Goal: Complete application form

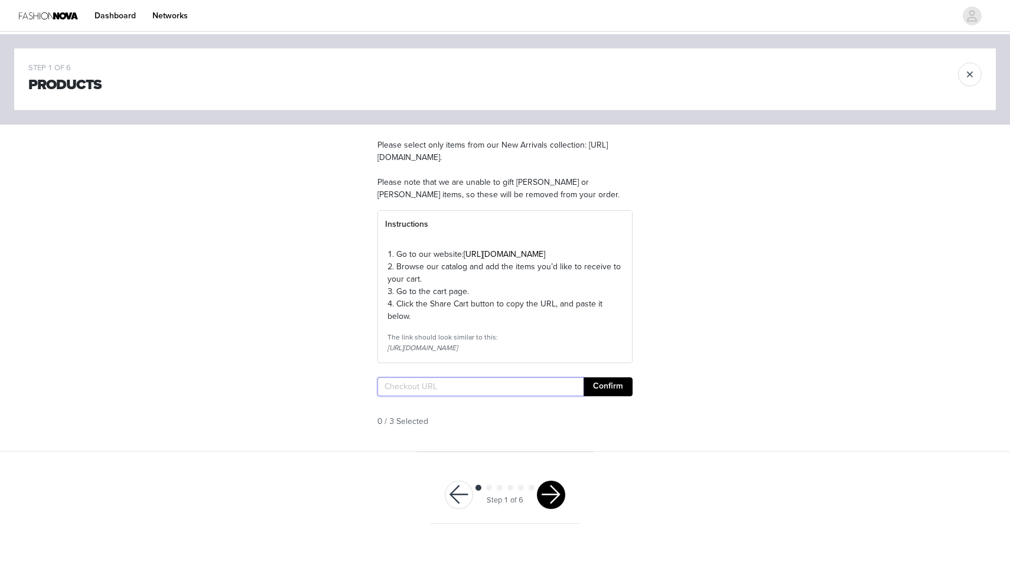
click at [517, 396] on input "text" at bounding box center [480, 386] width 206 height 19
paste input "https://www.fashionnova.com/pages/shared-cart/39291083882620:1,39284473921660:1…"
type input "https://www.fashionnova.com/pages/shared-cart/39291083882620:1,39284473921660:1…"
click at [617, 396] on button "Confirm" at bounding box center [607, 386] width 49 height 19
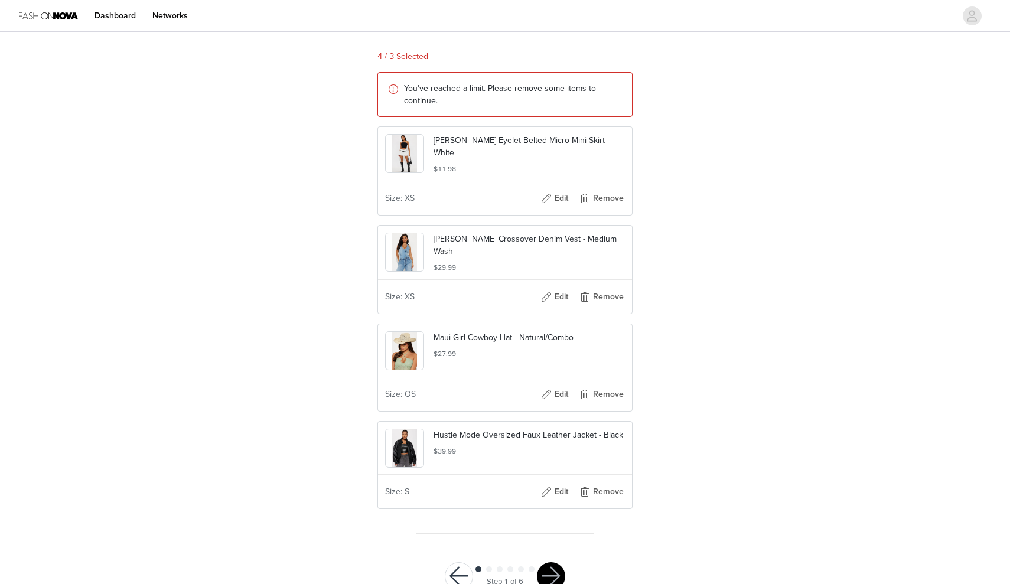
scroll to position [372, 0]
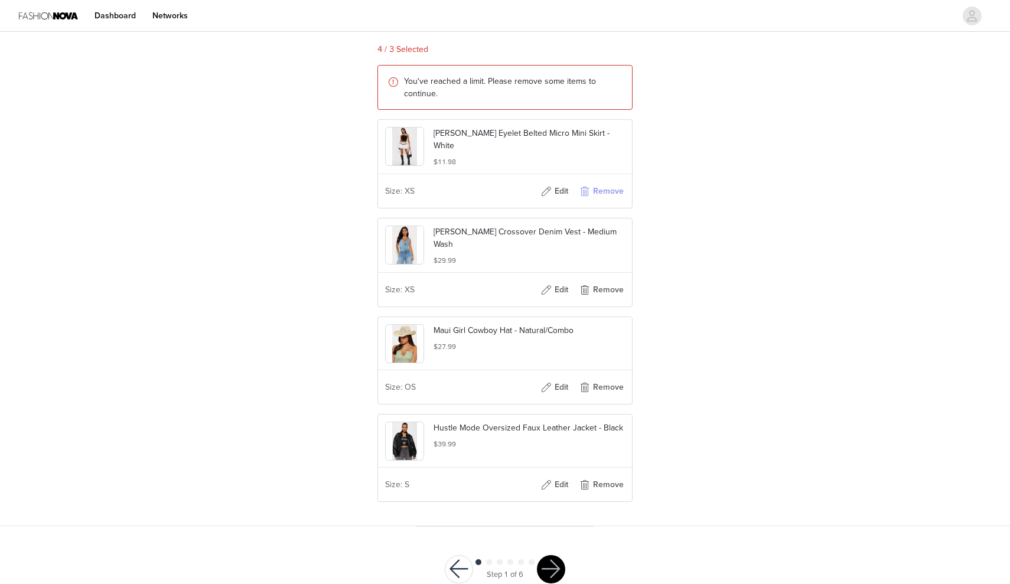
click at [596, 201] on button "Remove" at bounding box center [601, 191] width 47 height 19
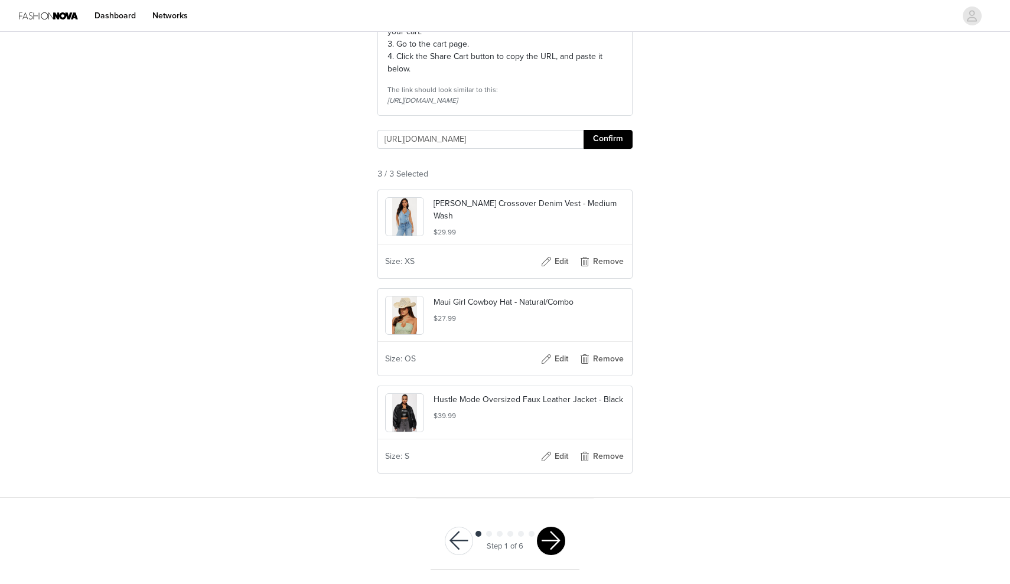
scroll to position [269, 0]
click at [546, 531] on button "button" at bounding box center [551, 541] width 28 height 28
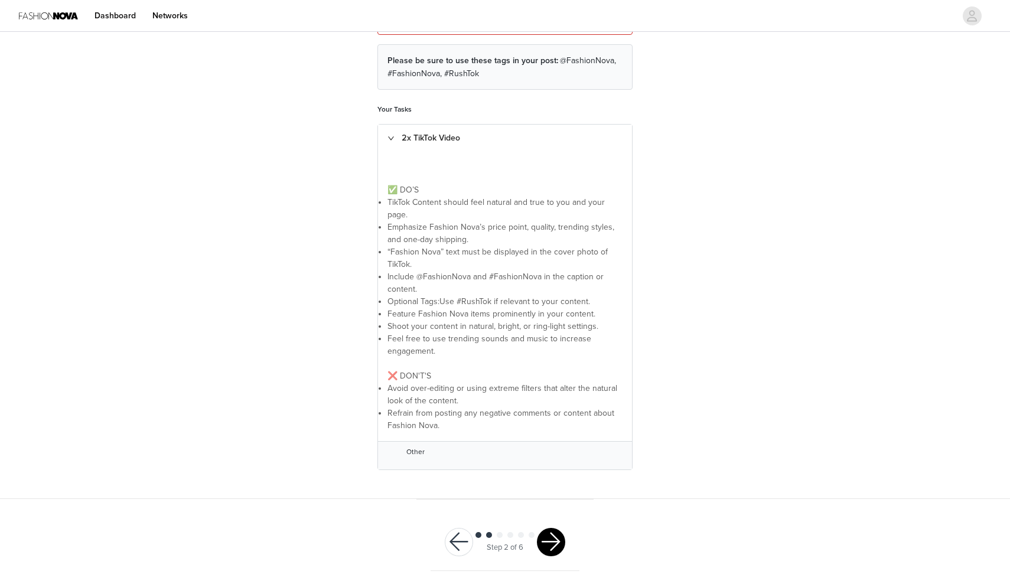
scroll to position [172, 0]
click at [555, 536] on button "button" at bounding box center [551, 543] width 28 height 28
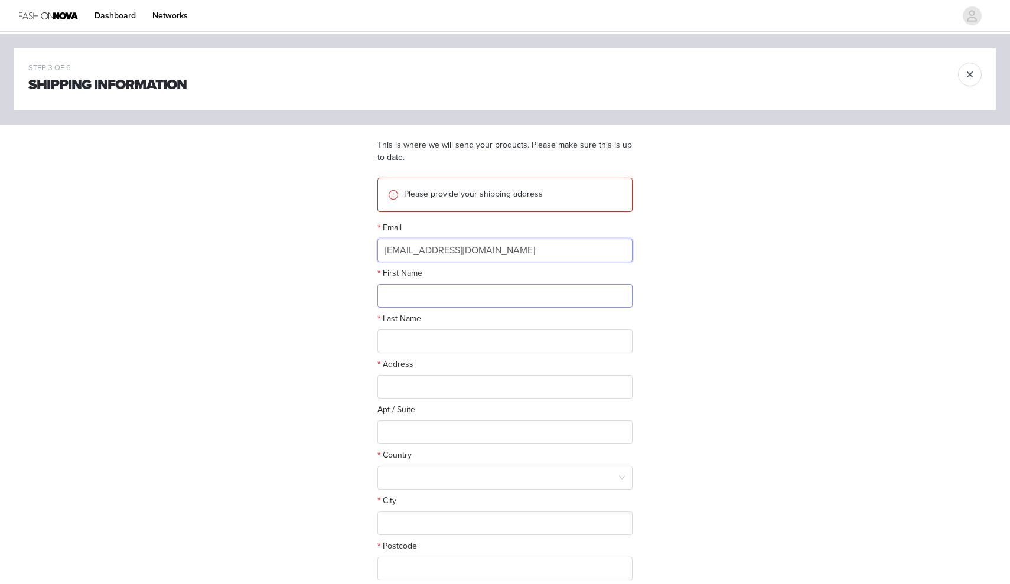
type input "Sarahlkam@icloud.com"
click at [517, 358] on div "Address" at bounding box center [504, 366] width 255 height 17
click at [389, 299] on input "sarah" at bounding box center [504, 296] width 255 height 24
type input "Sarah"
type input "Kam"
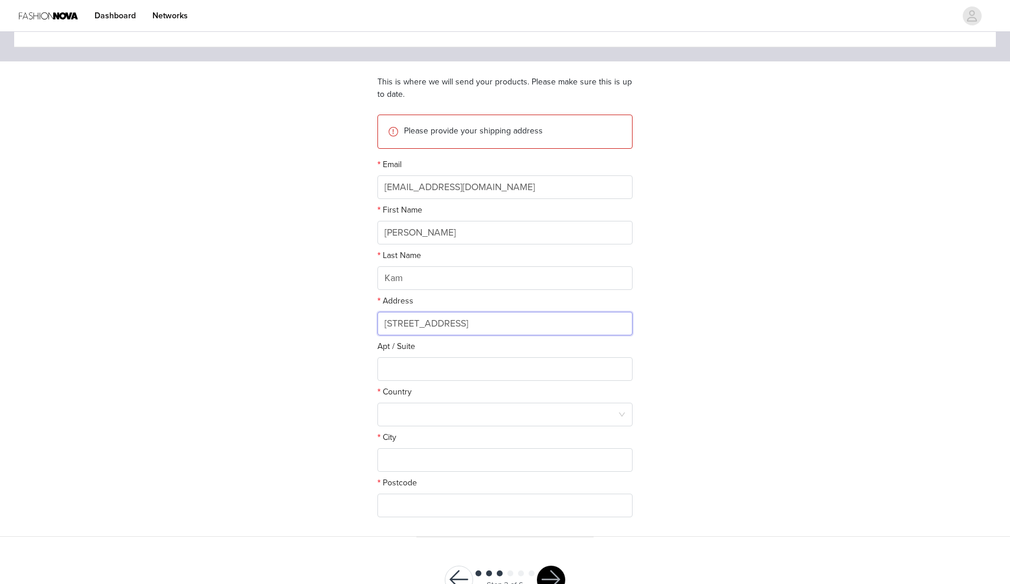
scroll to position [67, 0]
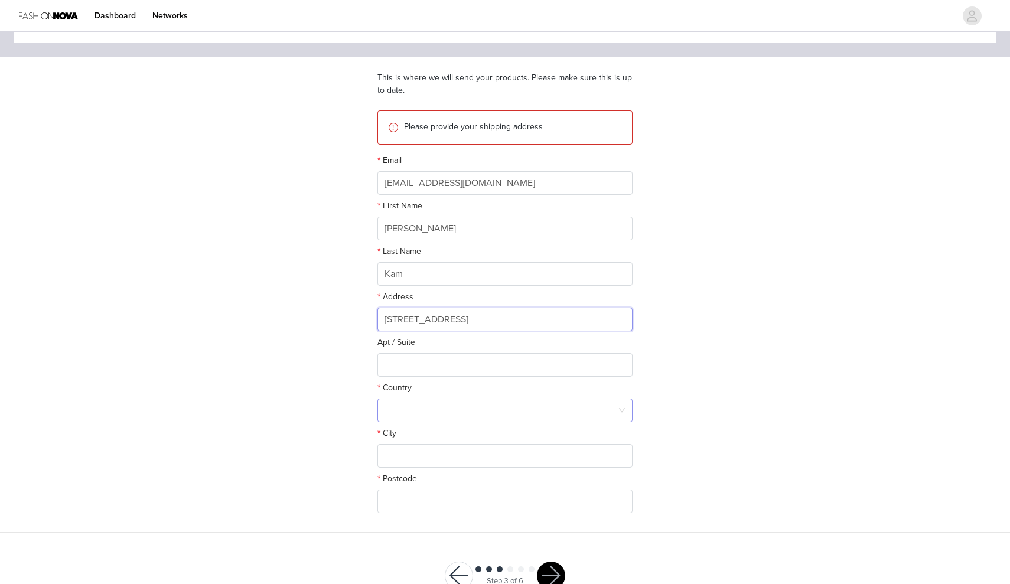
type input "3034 Canyon Circle Dr"
click at [452, 418] on div at bounding box center [500, 410] width 233 height 22
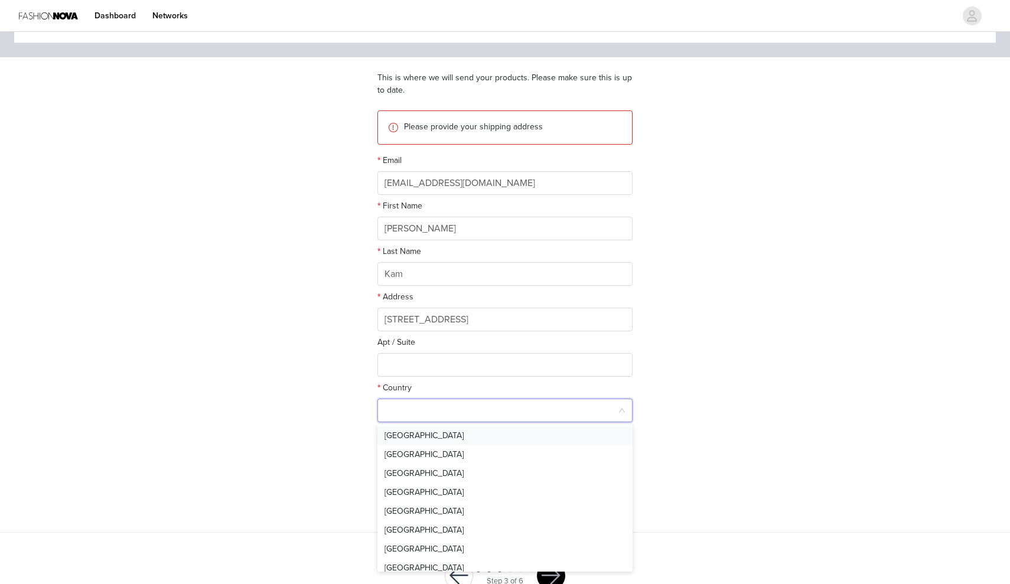
click at [442, 436] on li "United States" at bounding box center [504, 435] width 255 height 19
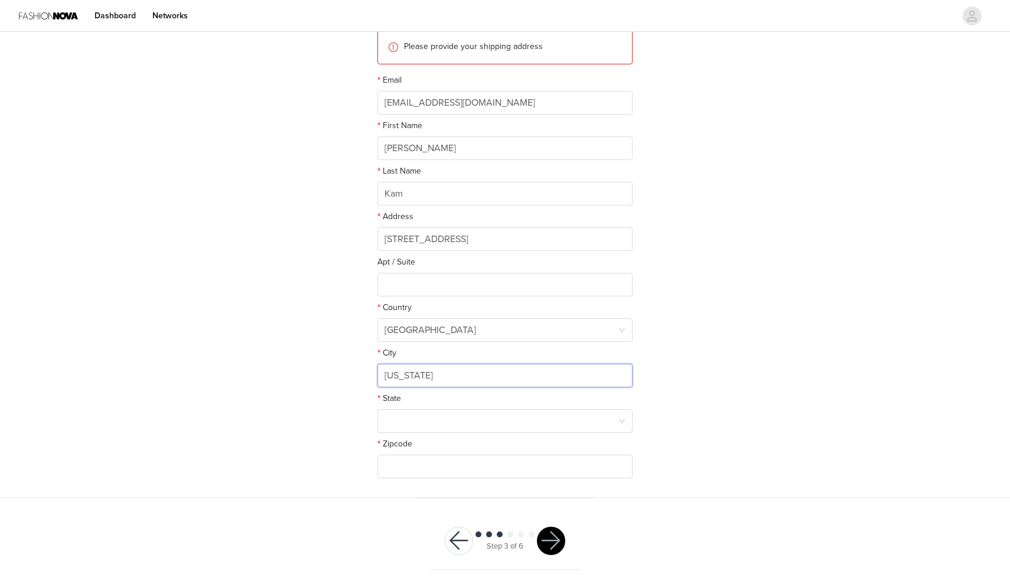
scroll to position [147, 0]
type input "California"
click at [433, 412] on div at bounding box center [500, 421] width 233 height 22
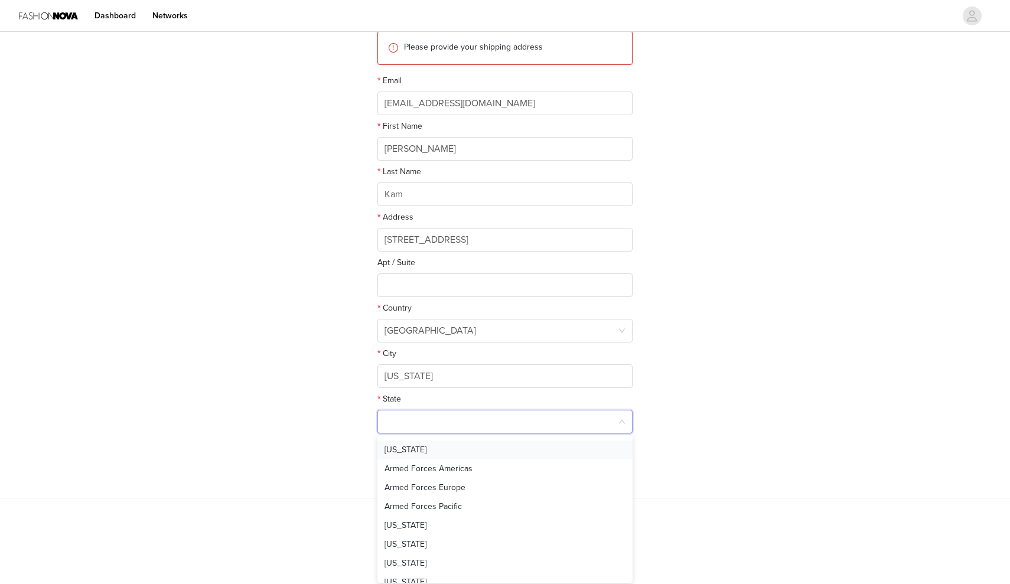
scroll to position [74, 0]
click at [413, 523] on li "California" at bounding box center [504, 524] width 255 height 19
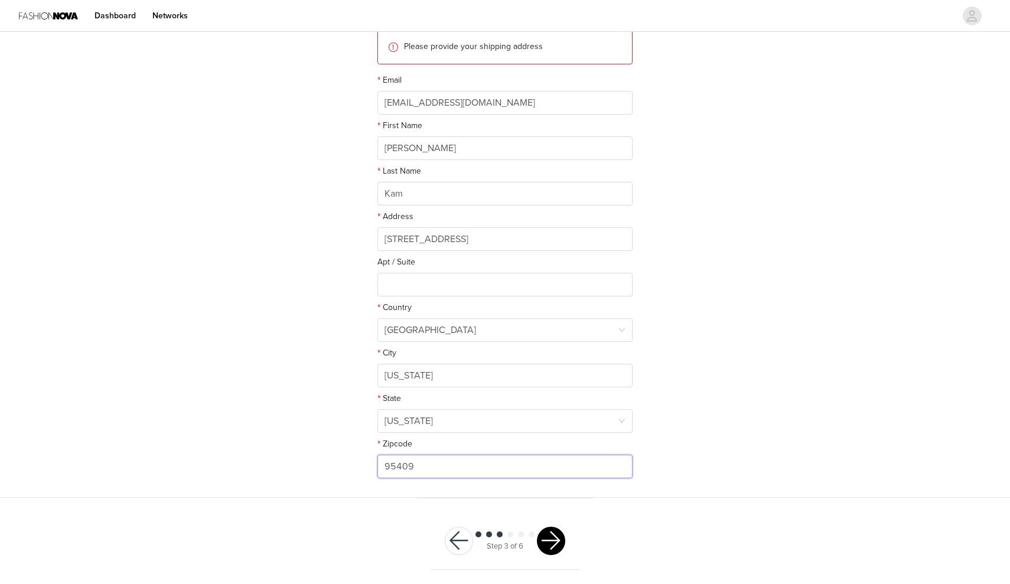
scroll to position [147, 0]
type input "95409"
click at [553, 540] on button "button" at bounding box center [551, 541] width 28 height 28
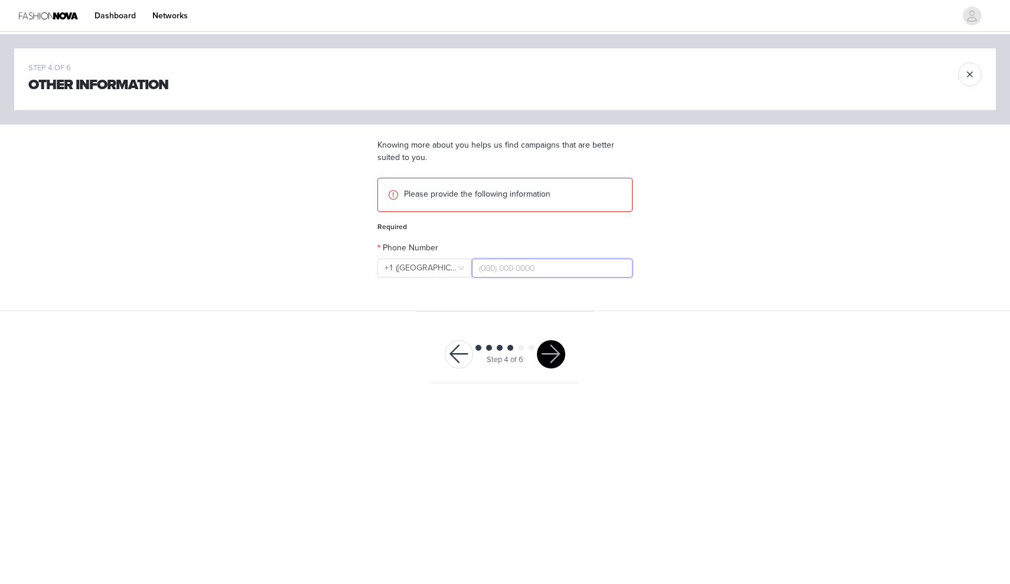
click at [511, 272] on input "text" at bounding box center [552, 268] width 161 height 19
type input "(707) 292-4433"
click at [549, 360] on button "button" at bounding box center [551, 354] width 28 height 28
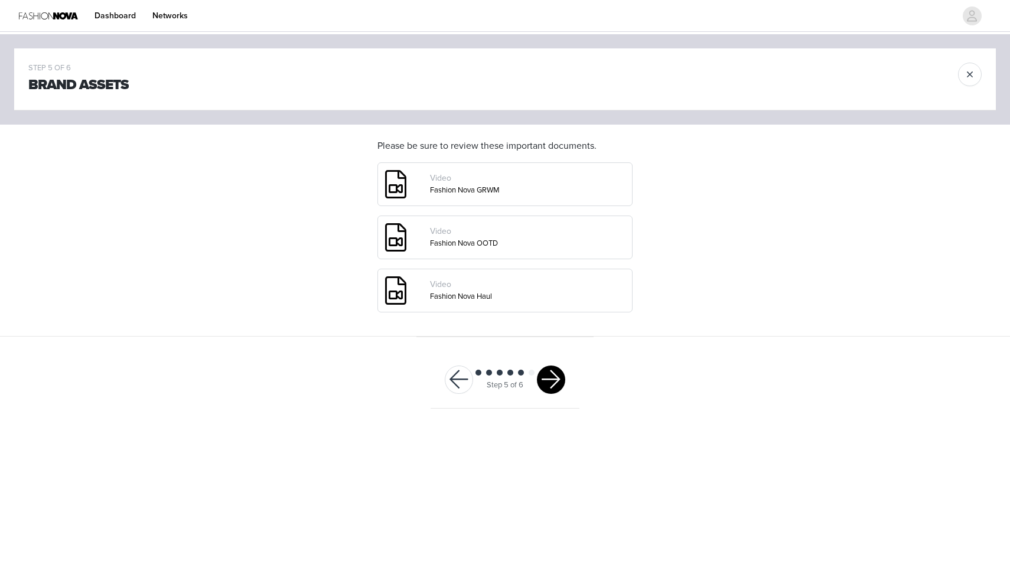
click at [526, 182] on div "Video" at bounding box center [504, 178] width 148 height 13
click at [478, 194] on link "Fashion Nova GRWM" at bounding box center [465, 189] width 70 height 9
click at [525, 246] on div "Fashion Nova OOTD" at bounding box center [504, 244] width 148 height 12
click at [501, 243] on div "Fashion Nova OOTD" at bounding box center [504, 244] width 148 height 12
click at [478, 240] on link "Fashion Nova OOTD" at bounding box center [464, 243] width 68 height 9
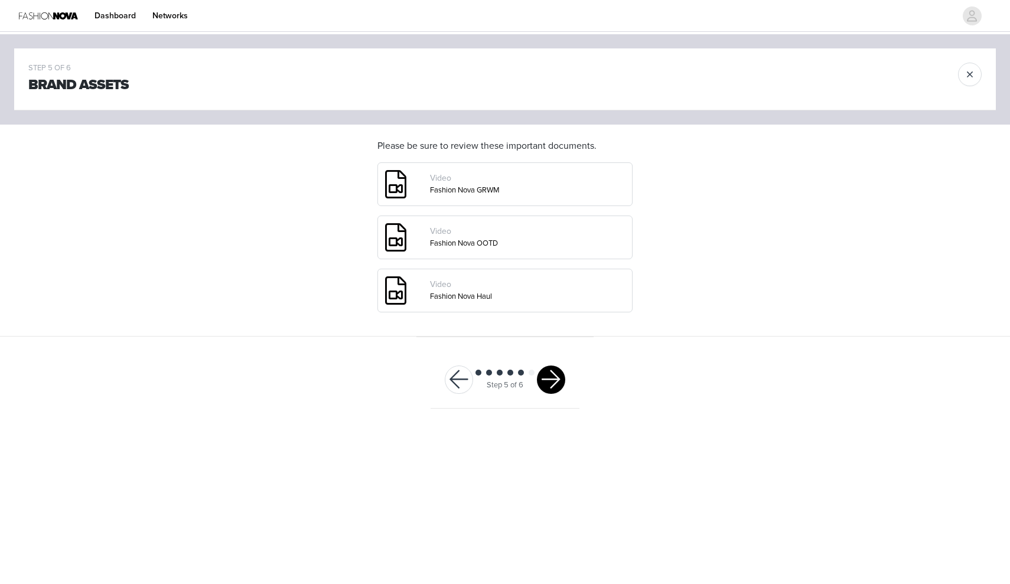
click at [454, 299] on link "Fashion Nova Haul" at bounding box center [461, 296] width 62 height 9
click at [546, 373] on button "button" at bounding box center [551, 380] width 28 height 28
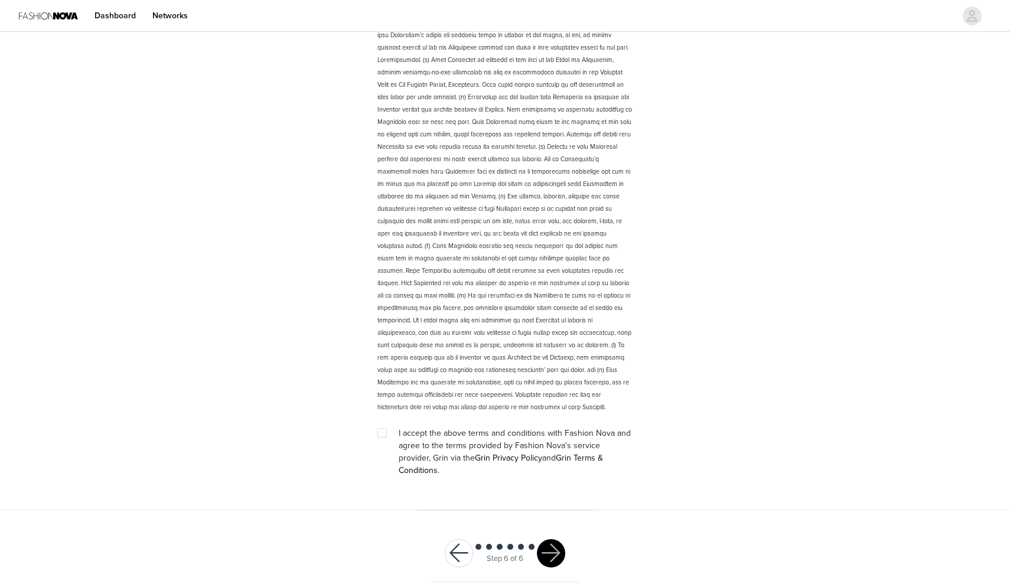
scroll to position [1482, 0]
click at [378, 432] on input "checkbox" at bounding box center [381, 433] width 8 height 8
checkbox input "true"
click at [549, 545] on button "button" at bounding box center [551, 554] width 28 height 28
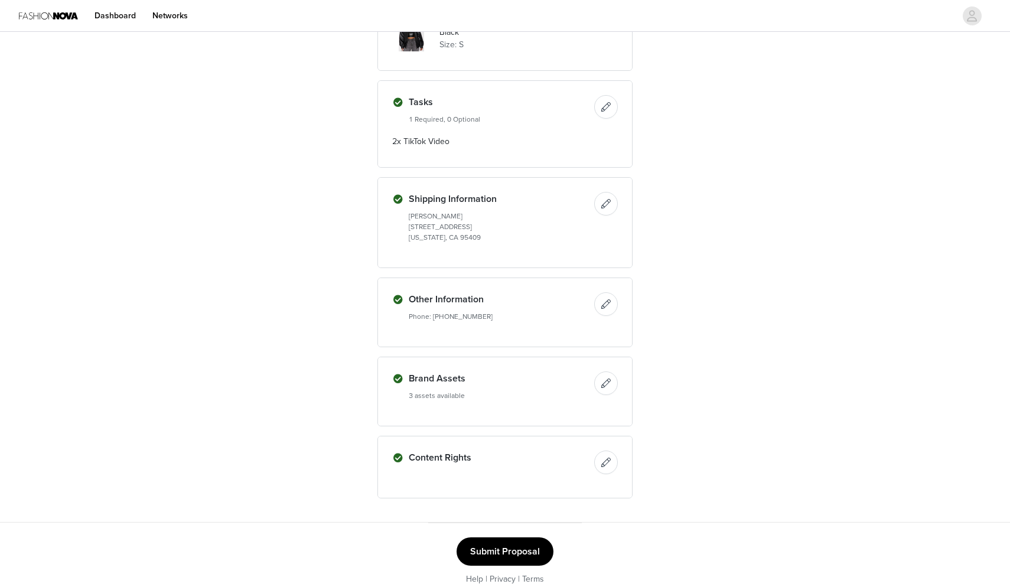
scroll to position [380, 0]
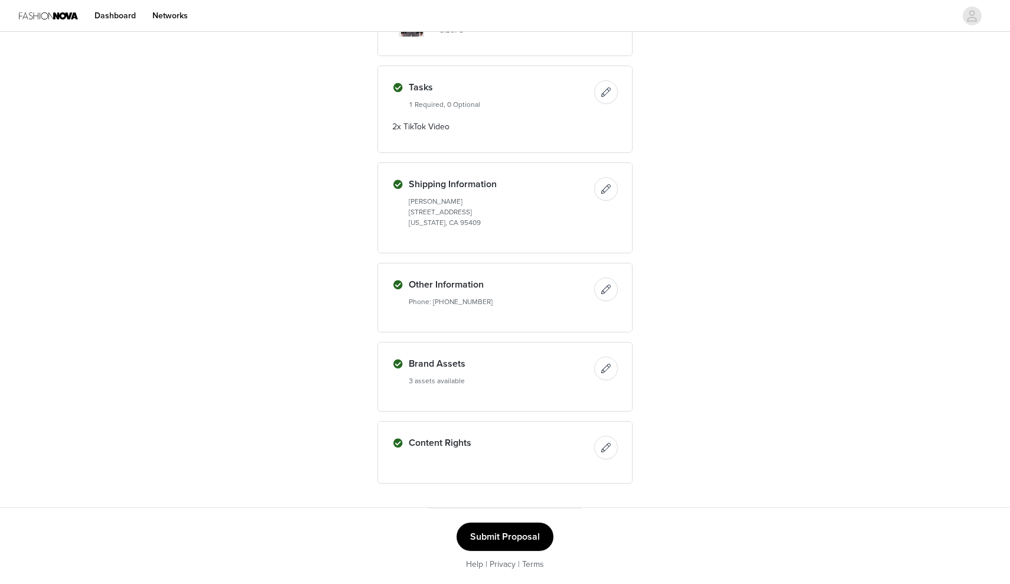
click at [517, 541] on button "Submit Proposal" at bounding box center [505, 537] width 97 height 28
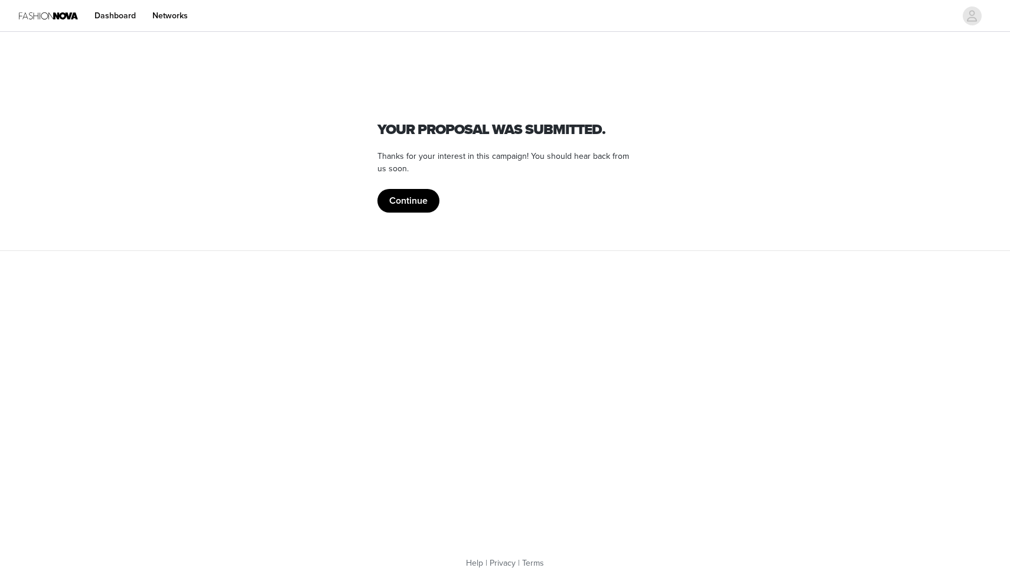
click at [420, 201] on button "Continue" at bounding box center [408, 201] width 62 height 24
